Goal: Task Accomplishment & Management: Use online tool/utility

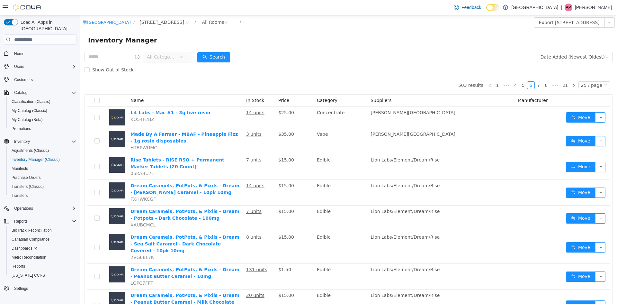
click at [45, 77] on button "Customers" at bounding box center [40, 79] width 78 height 9
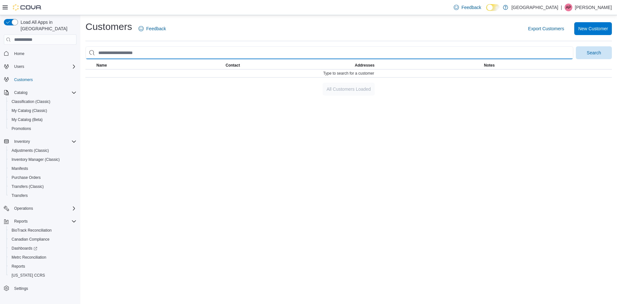
click at [142, 49] on input "search" at bounding box center [329, 52] width 488 height 13
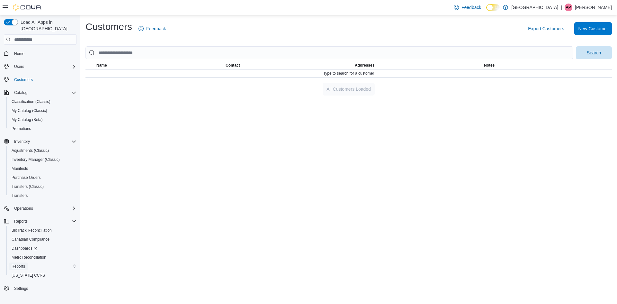
click at [22, 263] on span "Reports" at bounding box center [18, 265] width 13 height 5
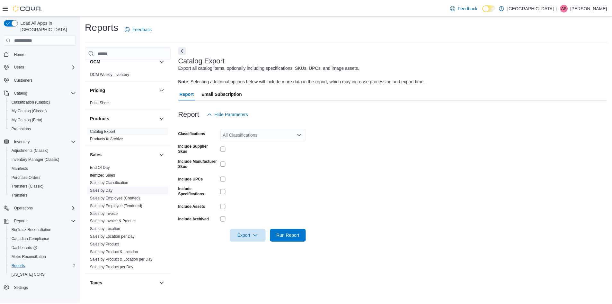
scroll to position [386, 0]
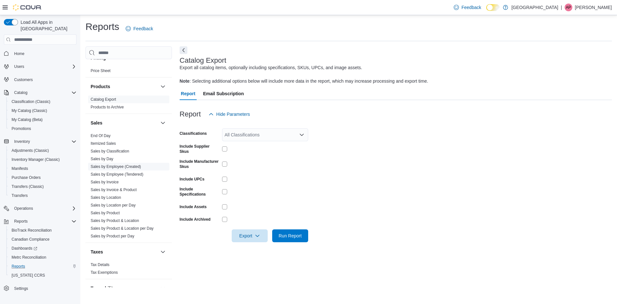
click at [122, 167] on link "Sales by Employee (Created)" at bounding box center [116, 166] width 50 height 4
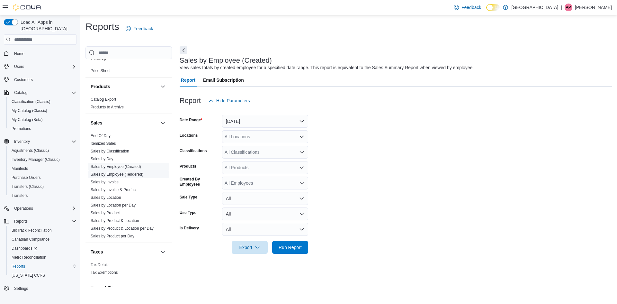
click at [123, 173] on link "Sales by Employee (Tendered)" at bounding box center [117, 174] width 53 height 4
drag, startPoint x: 278, startPoint y: 116, endPoint x: 267, endPoint y: 123, distance: 13.0
click at [276, 117] on button "[DATE]" at bounding box center [265, 121] width 86 height 13
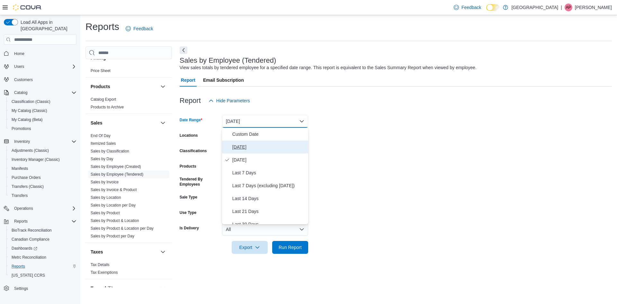
click at [252, 147] on span "[DATE]" at bounding box center [268, 147] width 73 height 8
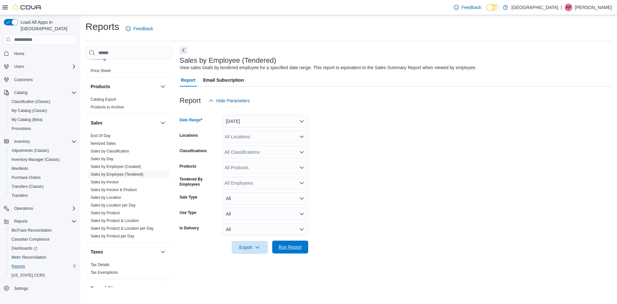
click at [287, 248] on span "Run Report" at bounding box center [290, 247] width 23 height 6
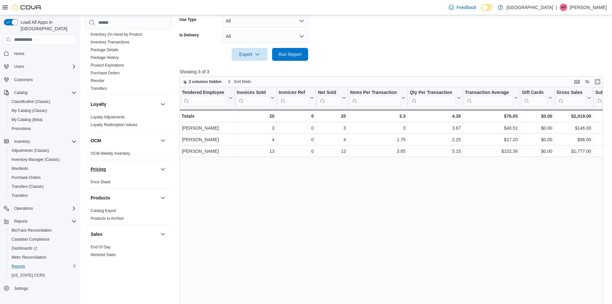
scroll to position [353, 0]
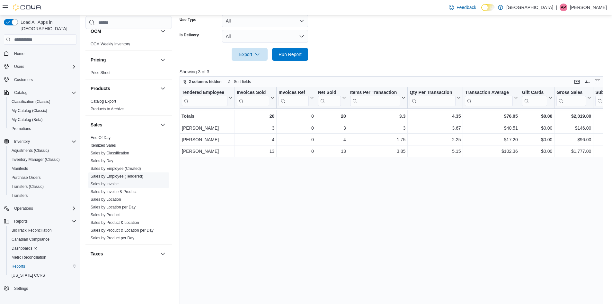
click at [117, 183] on link "Sales by Invoice" at bounding box center [105, 184] width 28 height 4
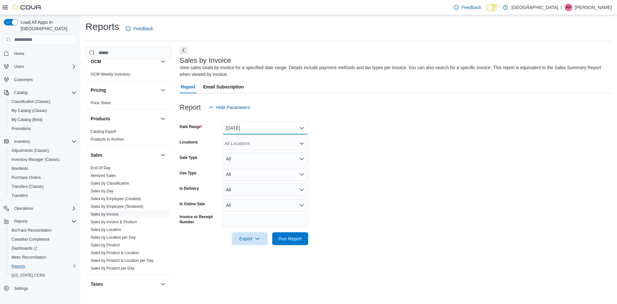
click at [251, 129] on button "[DATE]" at bounding box center [265, 127] width 86 height 13
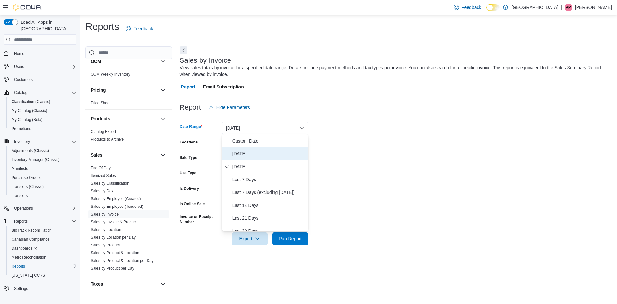
click at [250, 155] on span "[DATE]" at bounding box center [268, 154] width 73 height 8
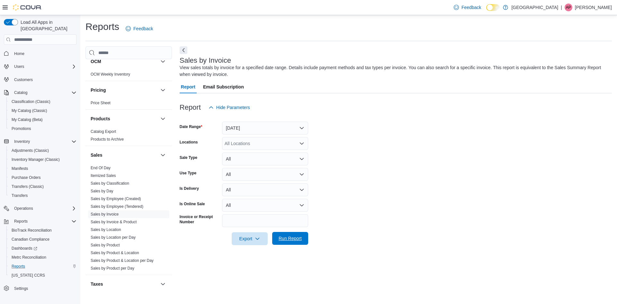
click at [287, 240] on span "Run Report" at bounding box center [290, 238] width 23 height 6
